Goal: Information Seeking & Learning: Find specific fact

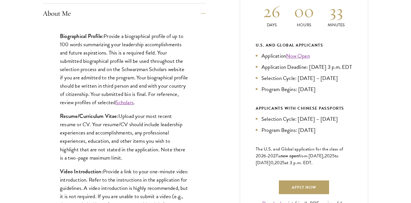
scroll to position [283, 0]
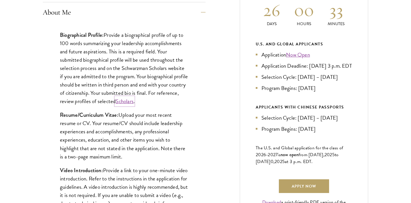
click at [134, 103] on link "Scholars" at bounding box center [125, 101] width 18 height 8
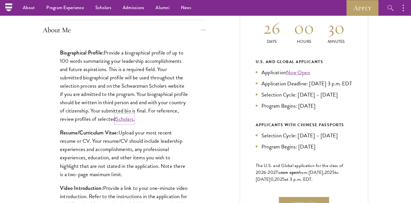
scroll to position [265, 0]
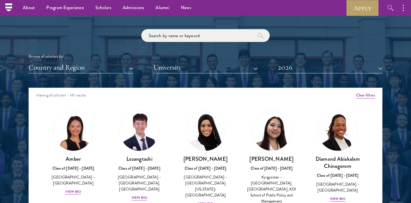
scroll to position [625, 0]
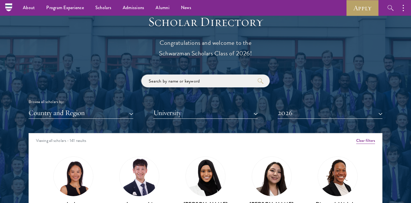
click at [167, 85] on input "search" at bounding box center [205, 81] width 128 height 13
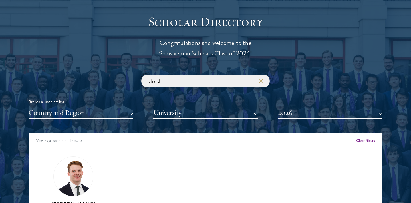
scroll to position [659, 0]
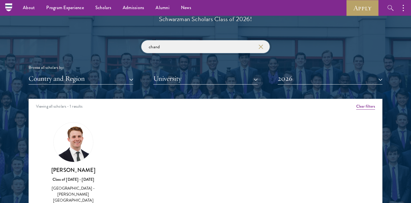
type input "chand"
